Goal: Transaction & Acquisition: Purchase product/service

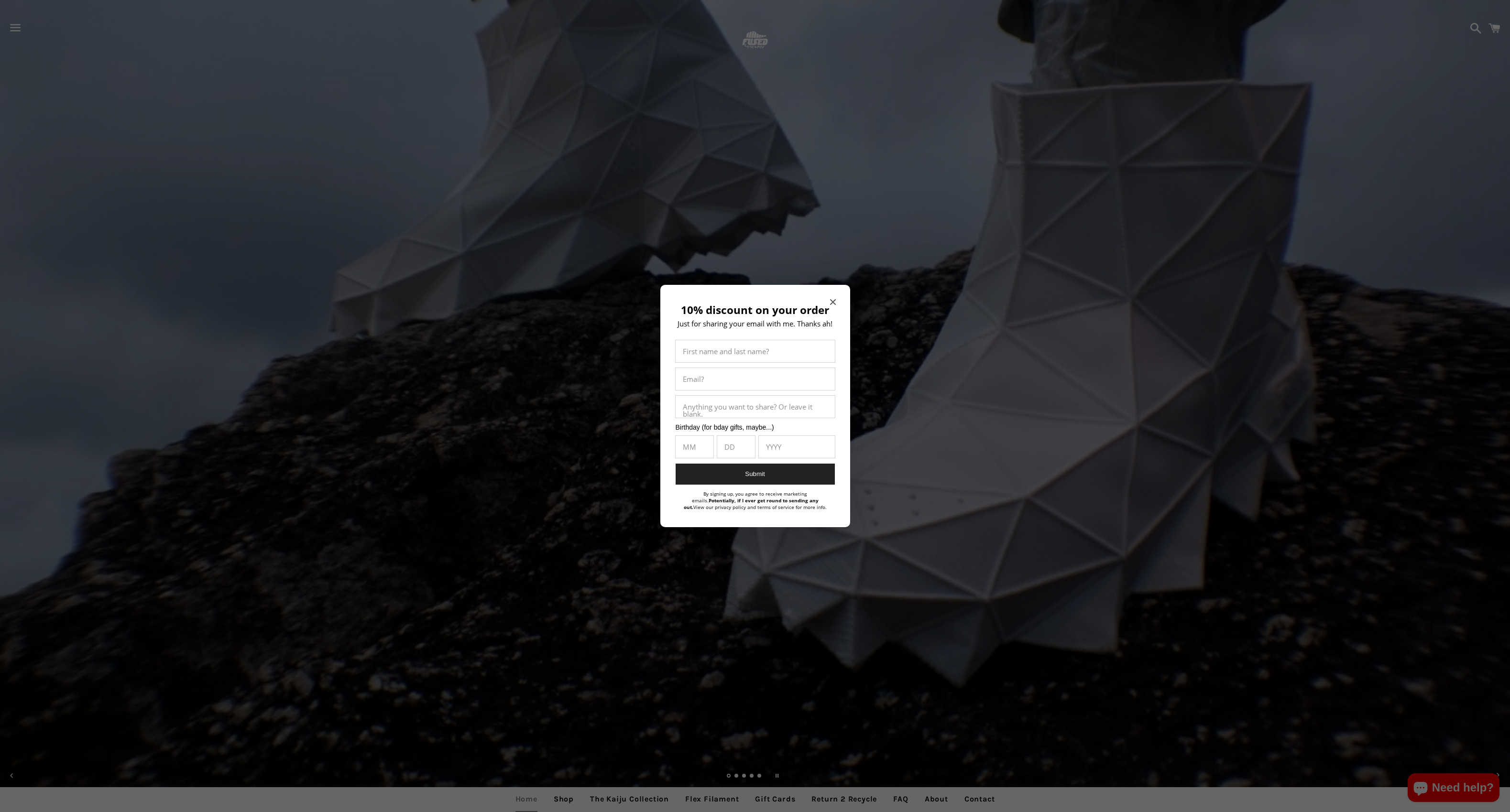
click at [836, 299] on div "10% discount on your order Just for sharing your email with me. Thanks ah! Firs…" at bounding box center [755, 406] width 190 height 243
click at [833, 299] on icon "Close modal" at bounding box center [833, 302] width 6 height 6
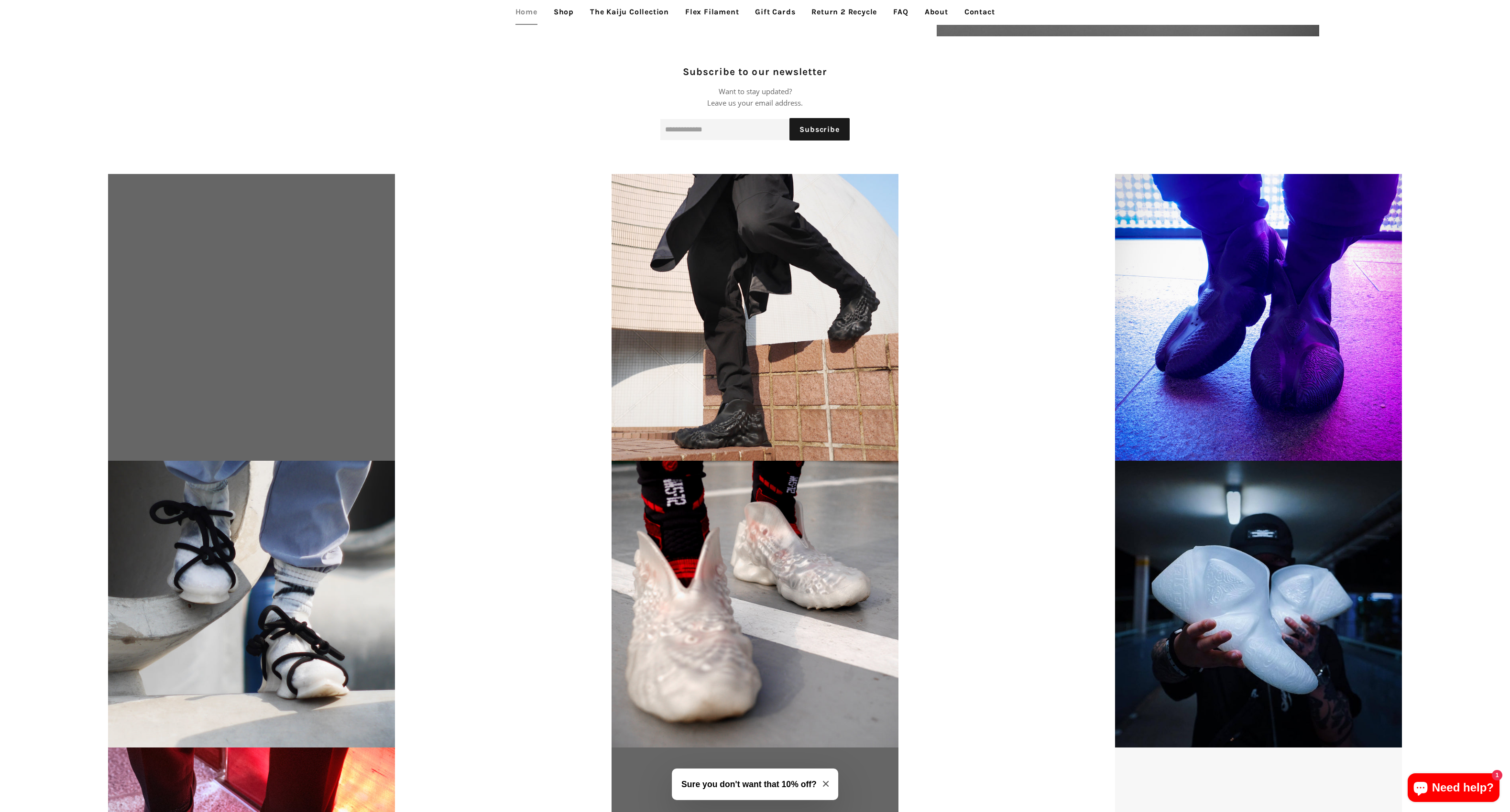
scroll to position [1588, 0]
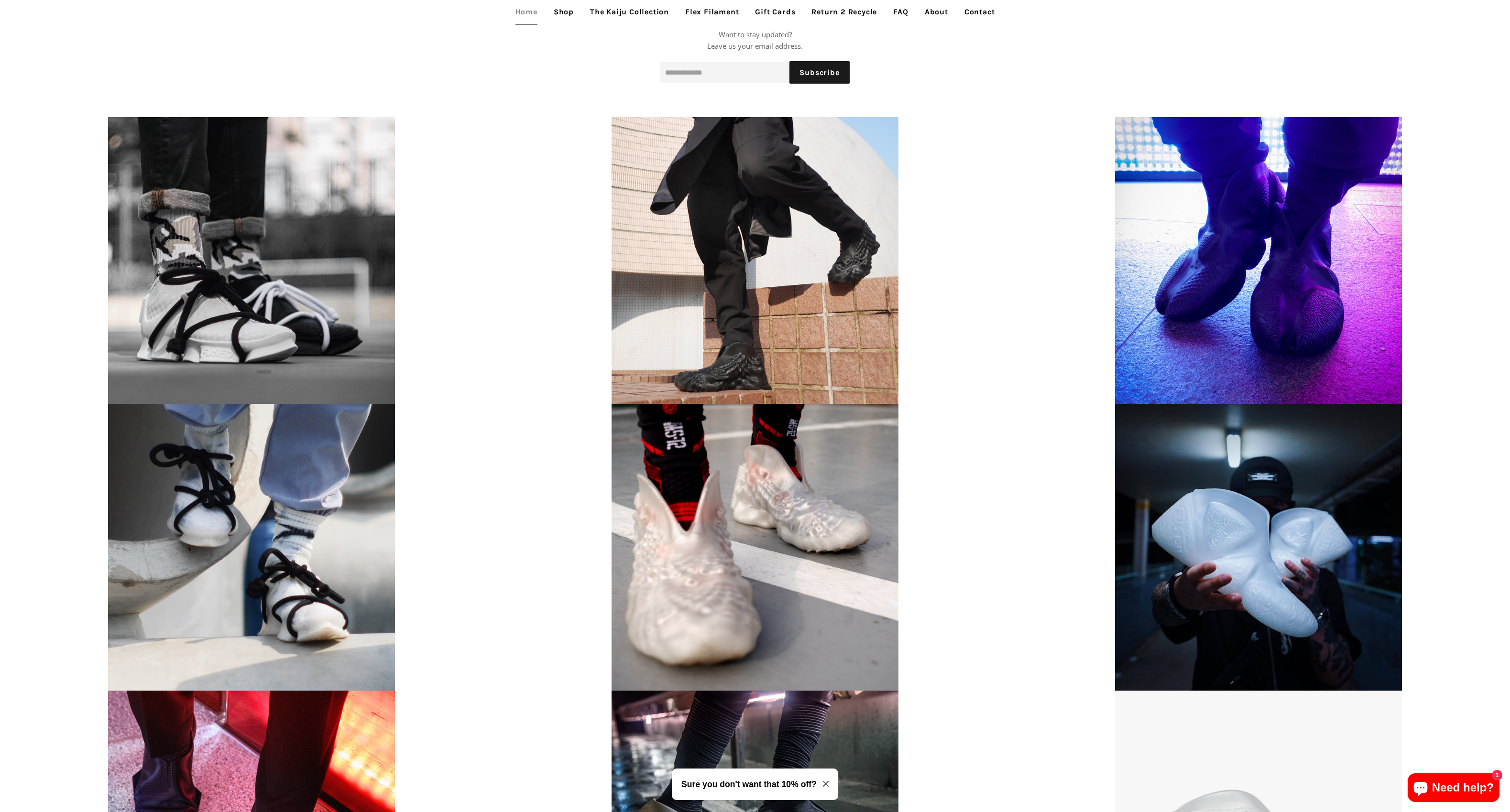
click at [631, 13] on link "The Kaiju Collection" at bounding box center [629, 12] width 93 height 24
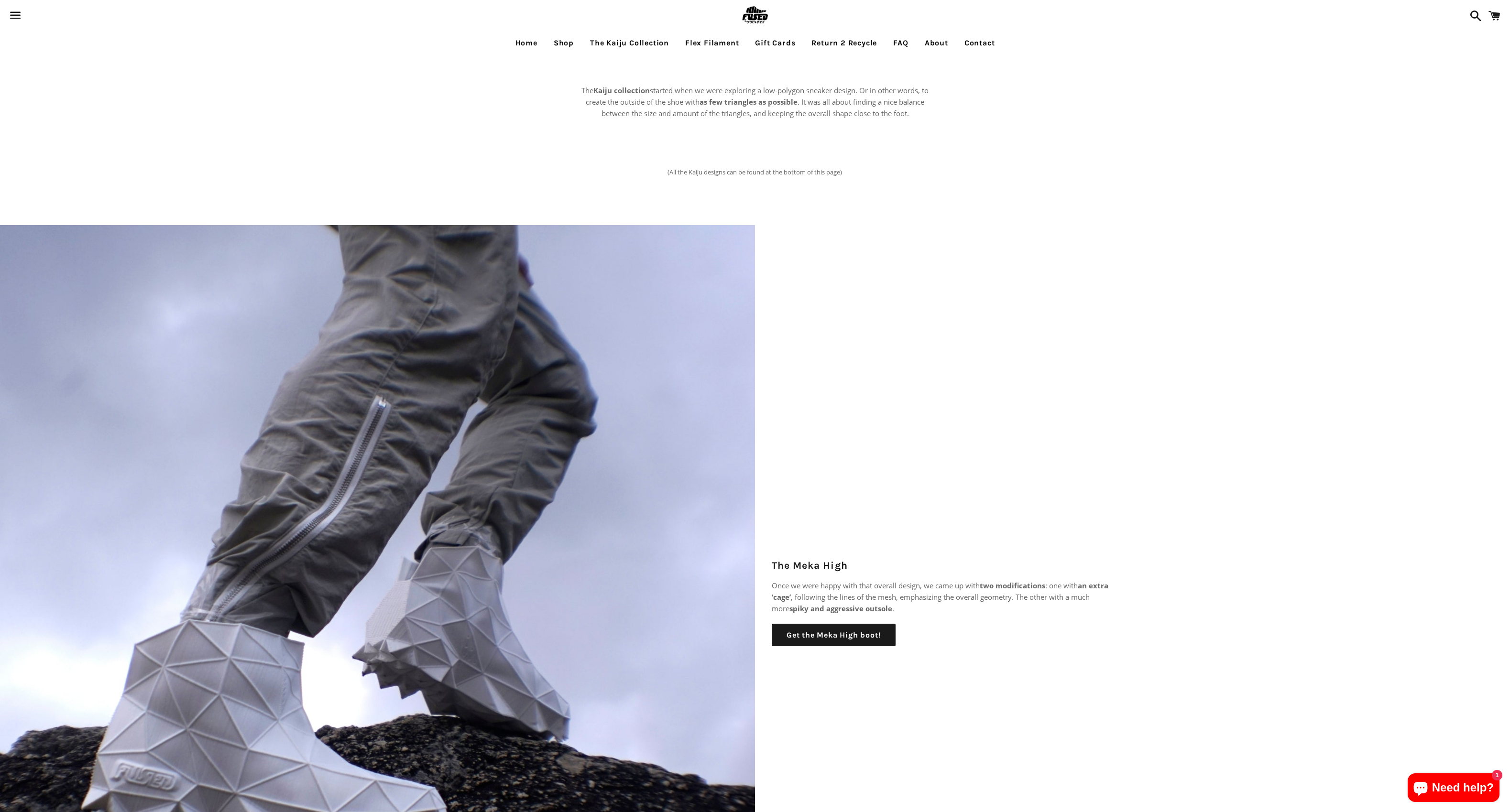
click at [562, 42] on link "Shop" at bounding box center [563, 43] width 35 height 24
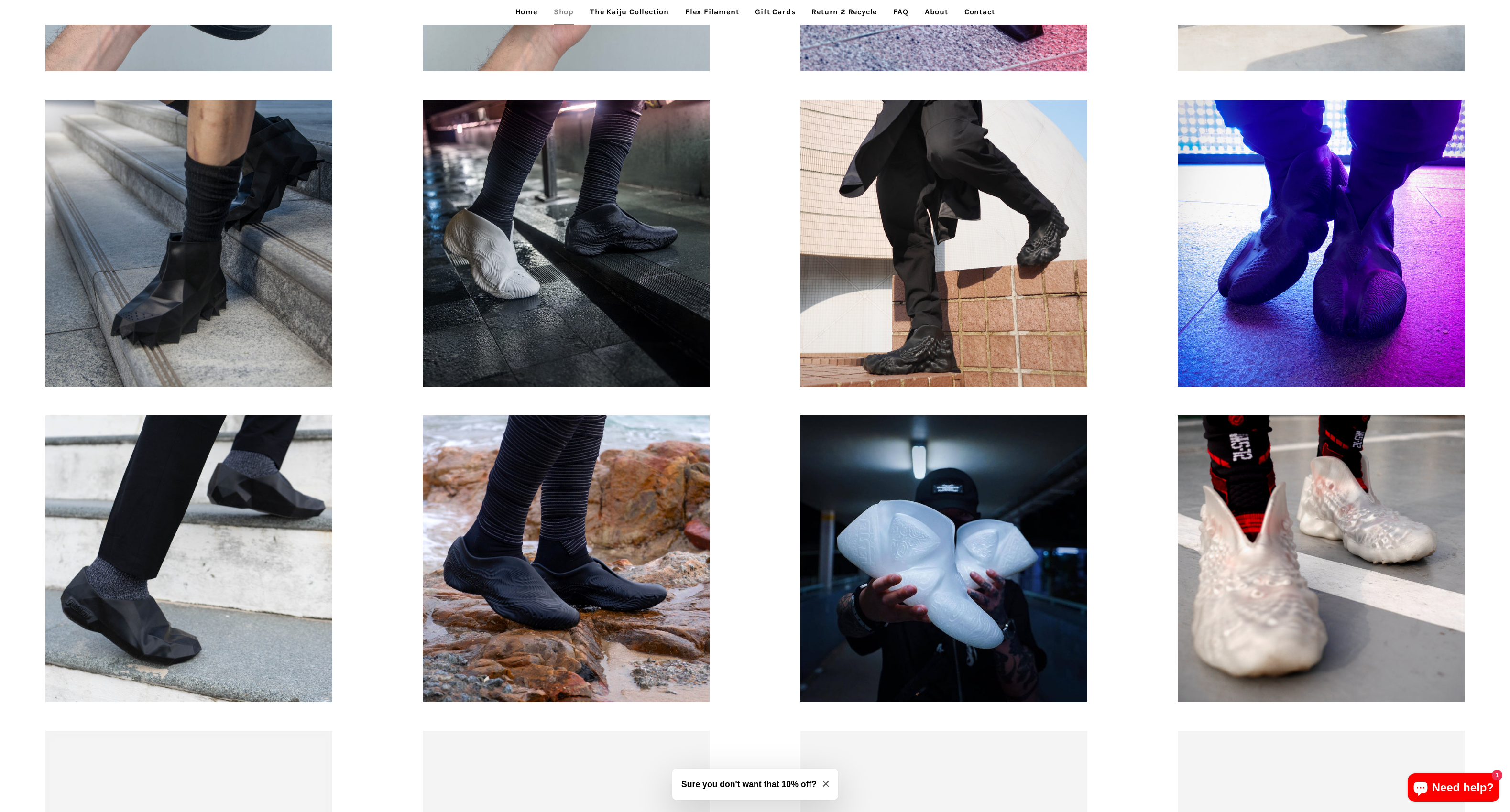
scroll to position [769, 0]
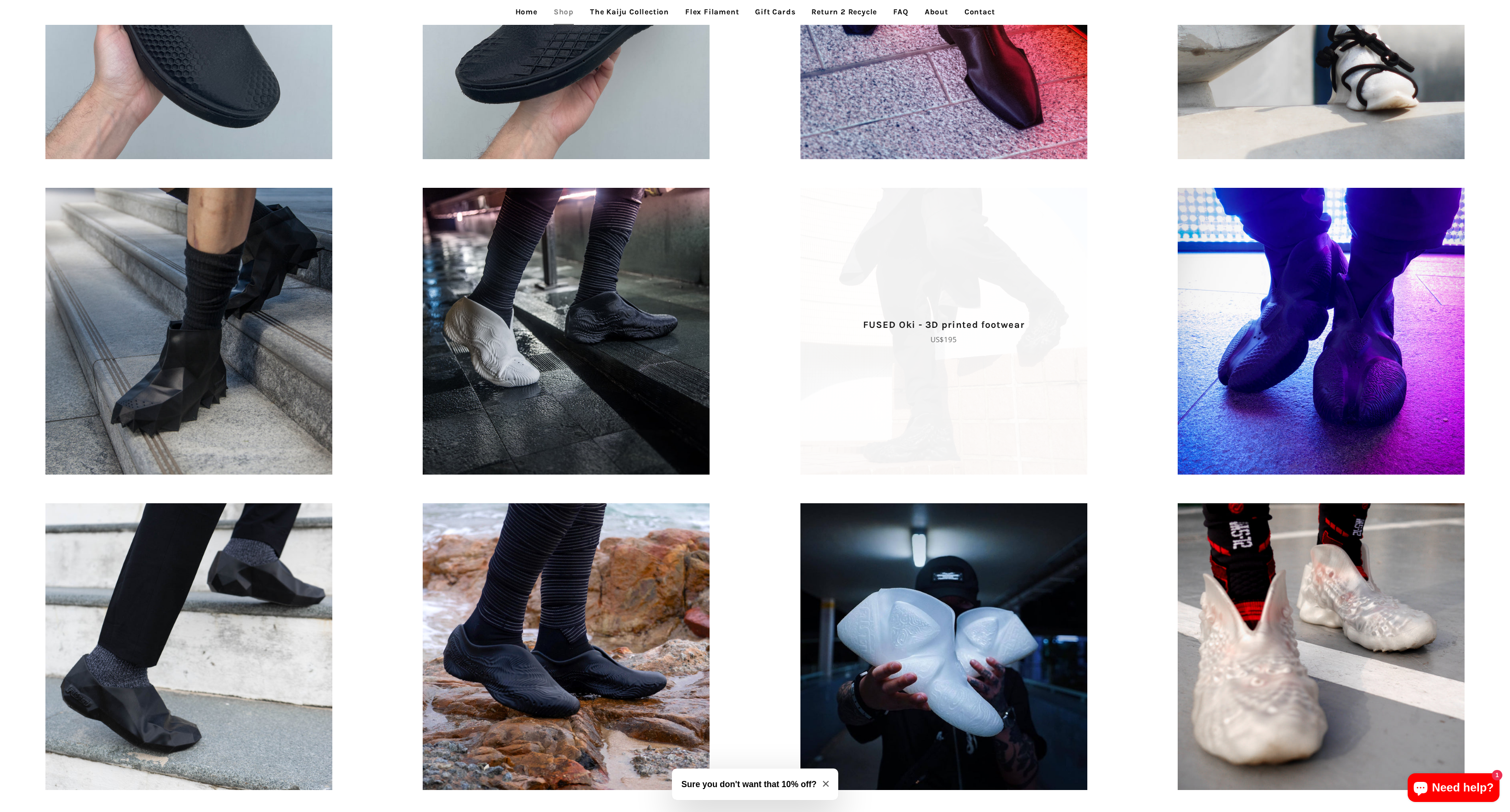
click at [1012, 279] on span "FUSED Oki - 3D printed footwear Regular price US$195" at bounding box center [943, 331] width 349 height 286
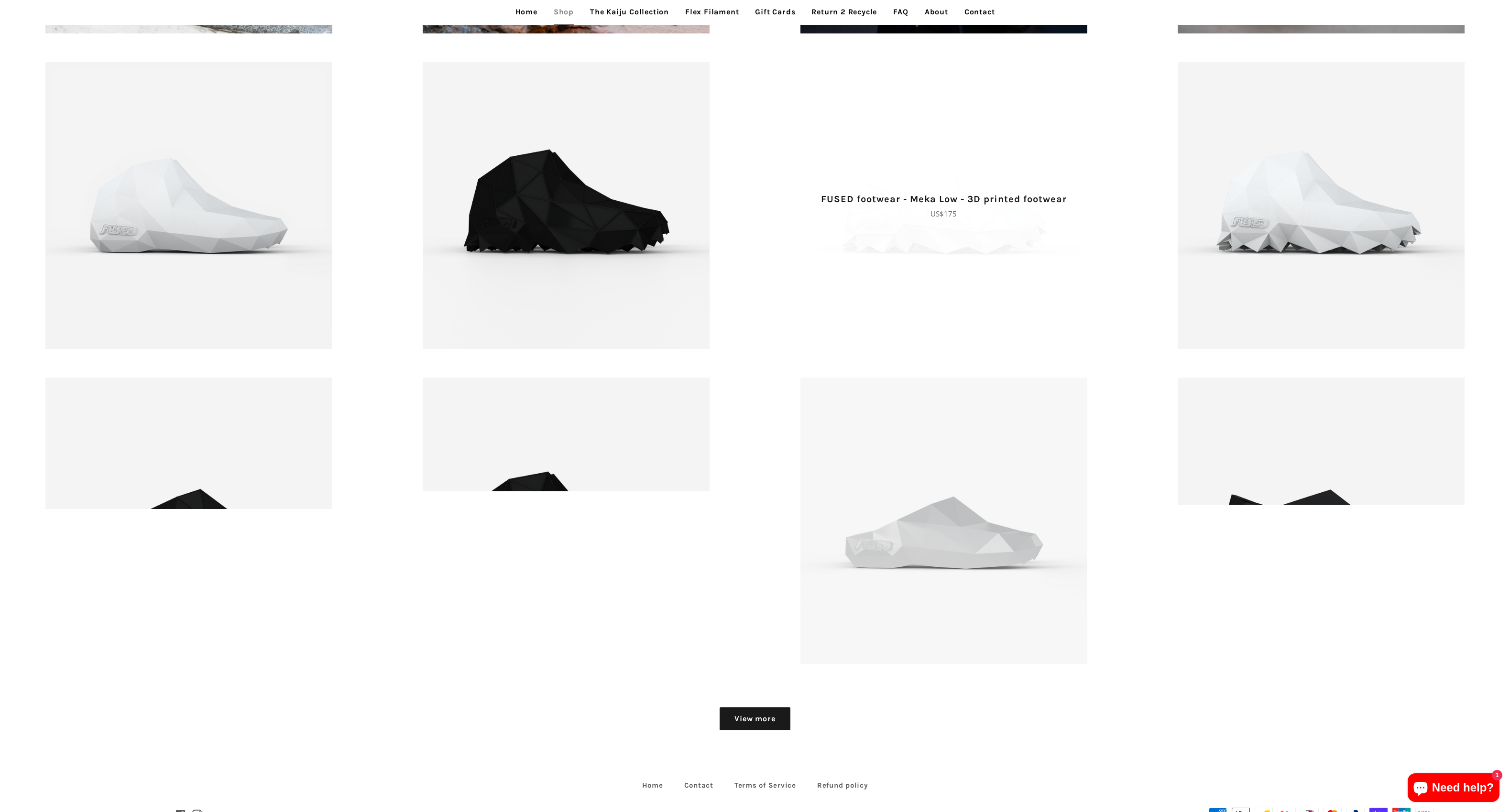
scroll to position [1560, 0]
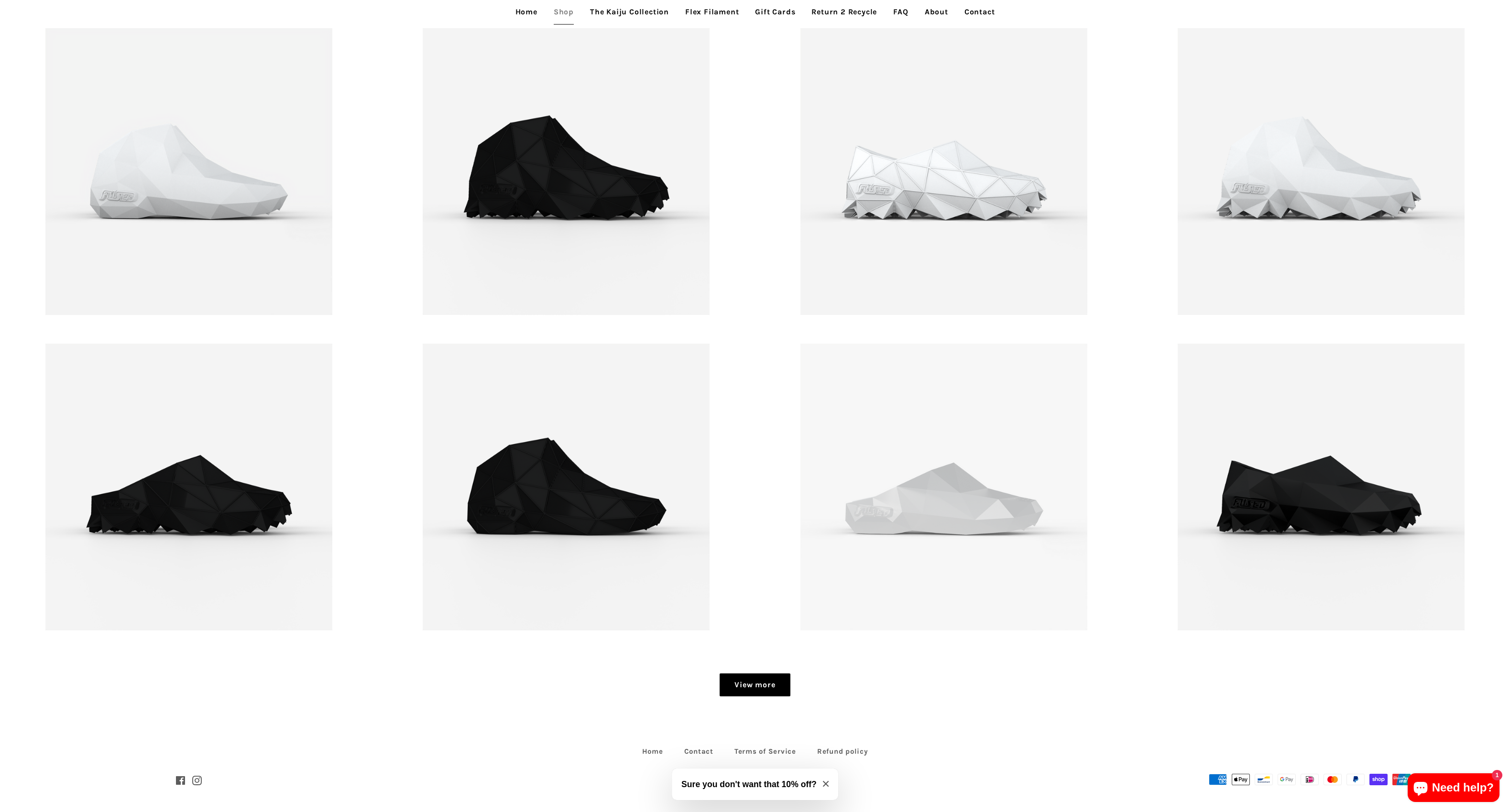
click at [767, 681] on link "View more" at bounding box center [755, 684] width 70 height 23
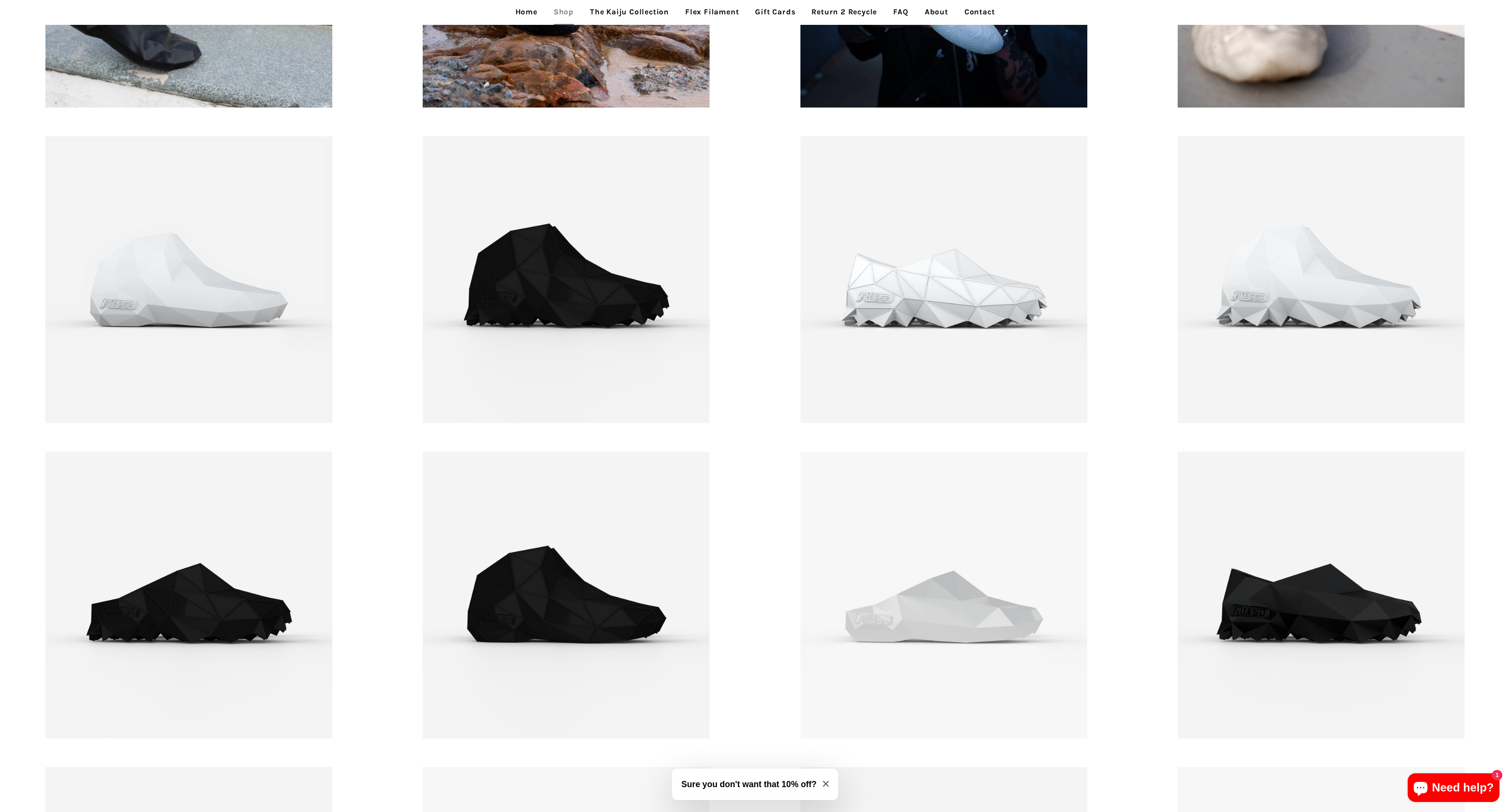
scroll to position [0, 0]
